Goal: Check status

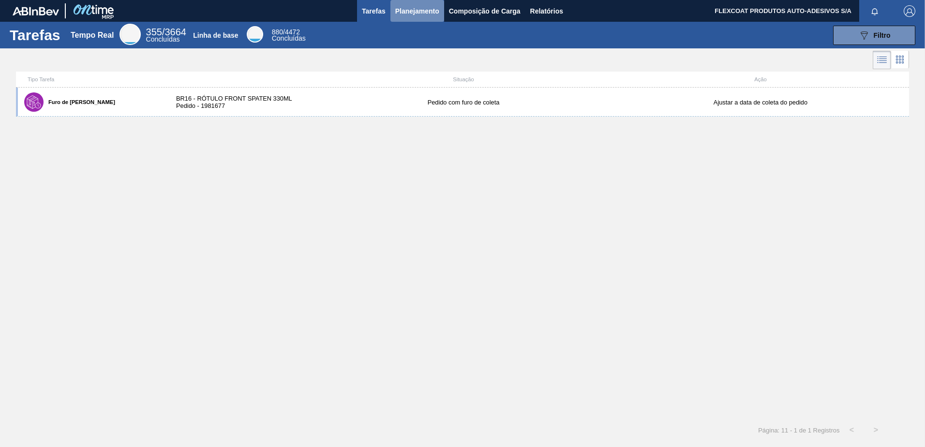
click at [403, 10] on span "Planejamento" at bounding box center [417, 11] width 44 height 12
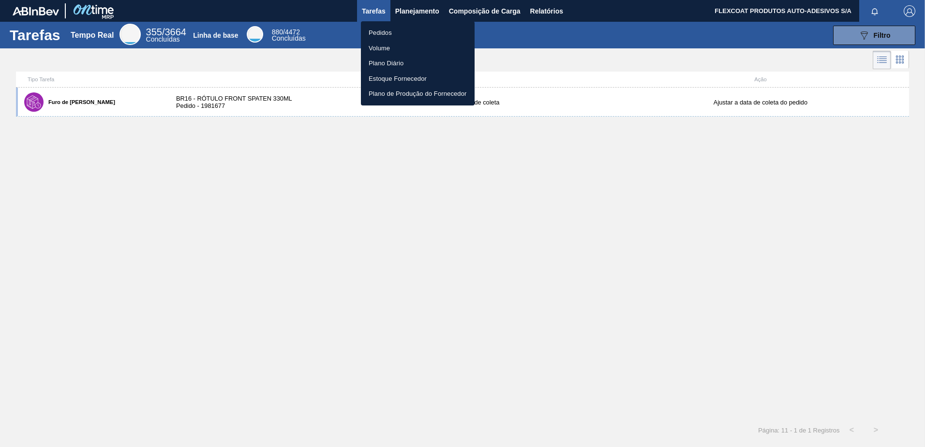
click at [383, 33] on li "Pedidos" at bounding box center [418, 32] width 114 height 15
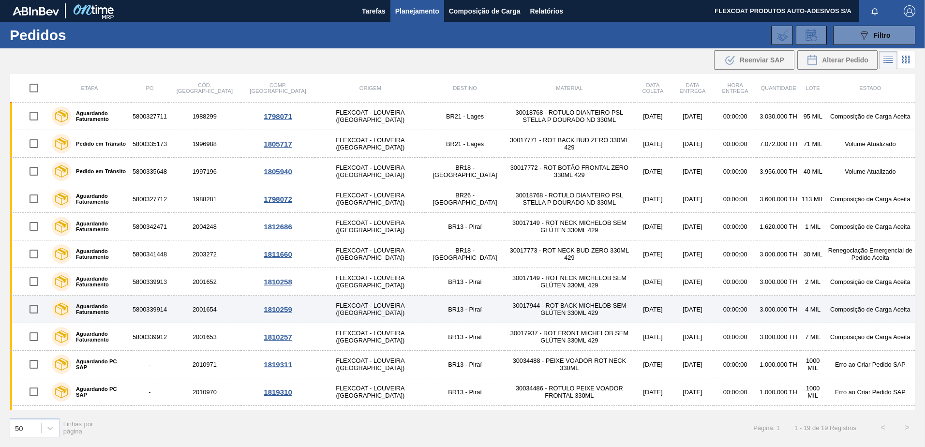
scroll to position [217, 0]
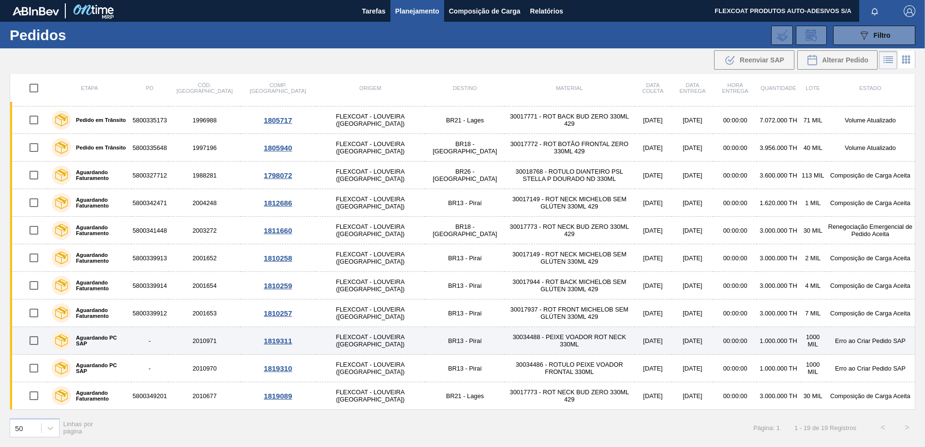
click at [91, 341] on label "Aguardando PC SAP" at bounding box center [99, 341] width 56 height 12
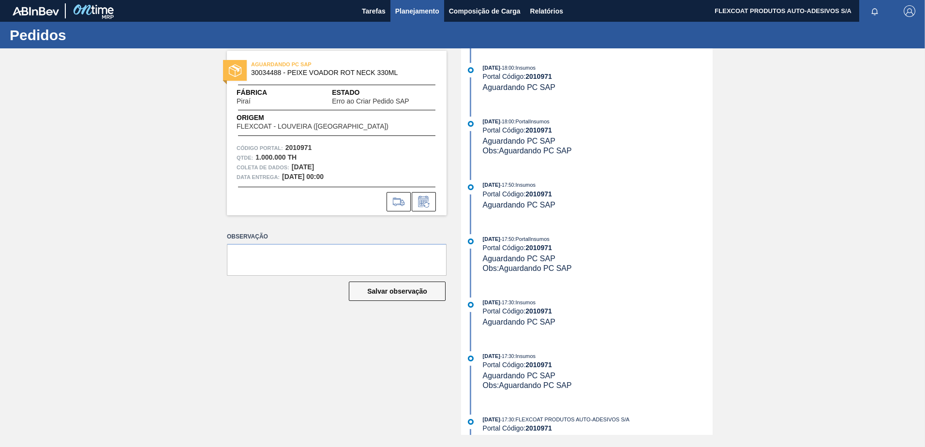
click at [405, 12] on span "Planejamento" at bounding box center [417, 11] width 44 height 12
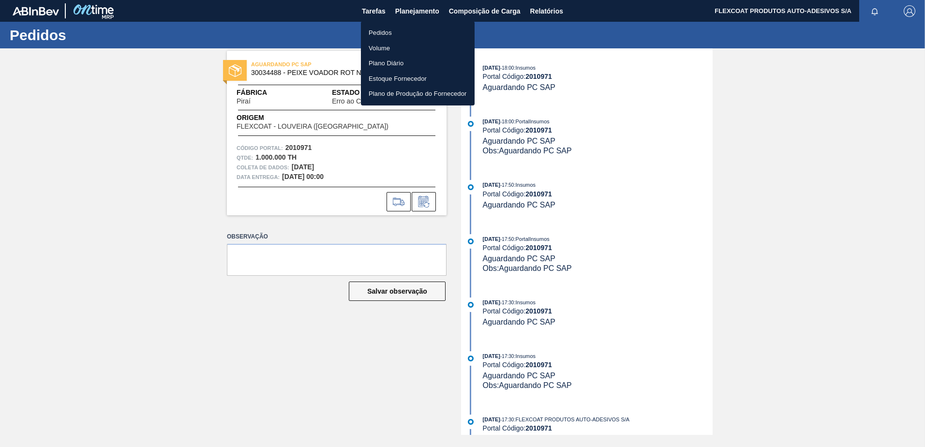
click at [377, 34] on li "Pedidos" at bounding box center [418, 32] width 114 height 15
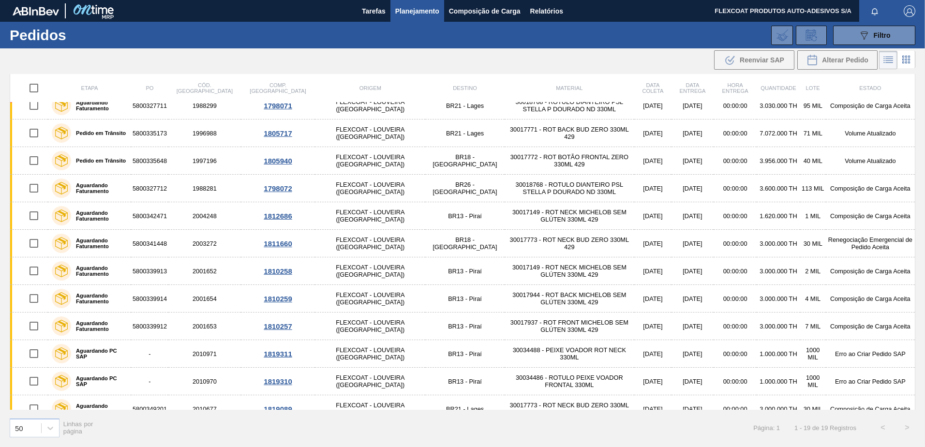
scroll to position [217, 0]
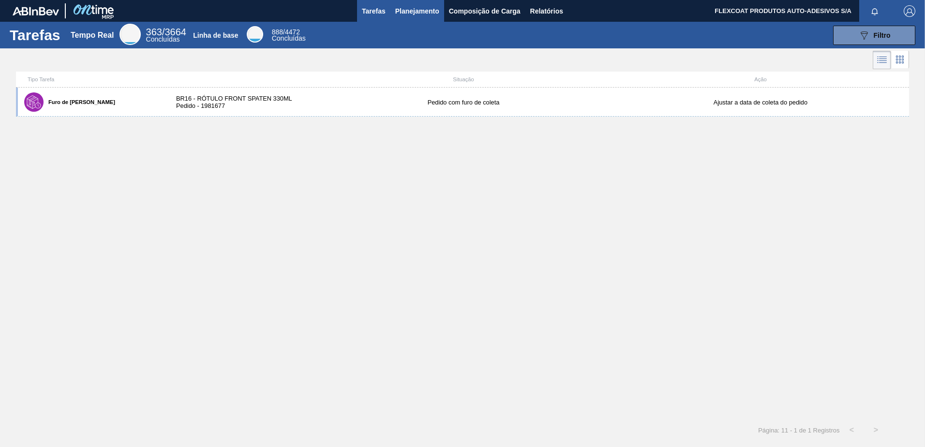
click at [423, 9] on span "Planejamento" at bounding box center [417, 11] width 44 height 12
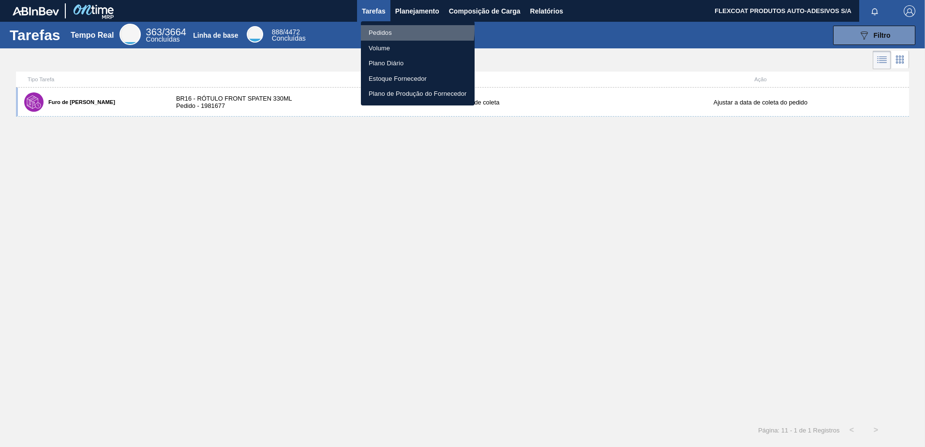
click at [381, 29] on li "Pedidos" at bounding box center [418, 32] width 114 height 15
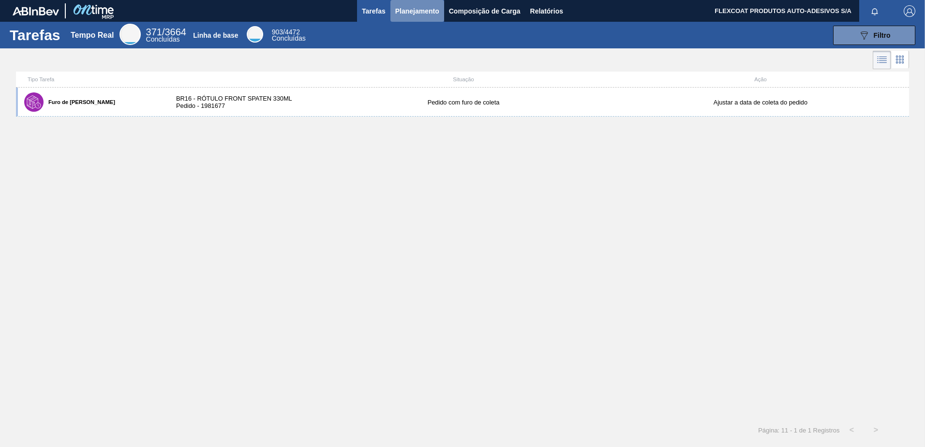
click at [400, 14] on span "Planejamento" at bounding box center [417, 11] width 44 height 12
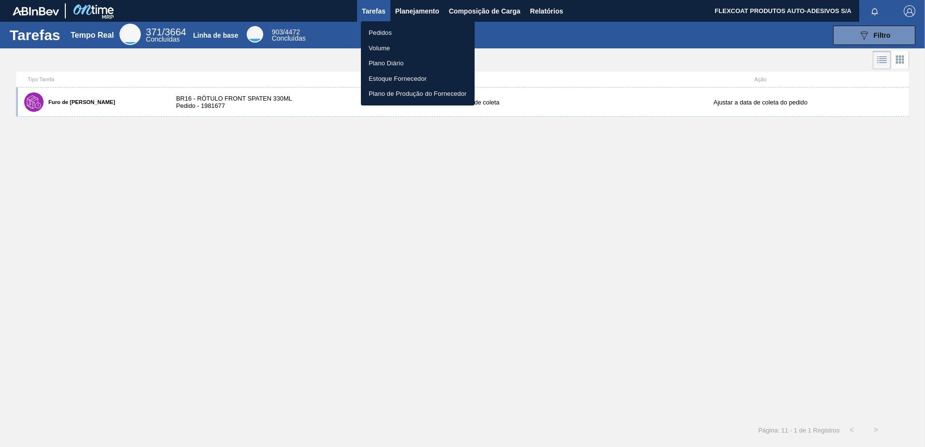
click at [382, 30] on li "Pedidos" at bounding box center [418, 32] width 114 height 15
